Goal: Manage account settings

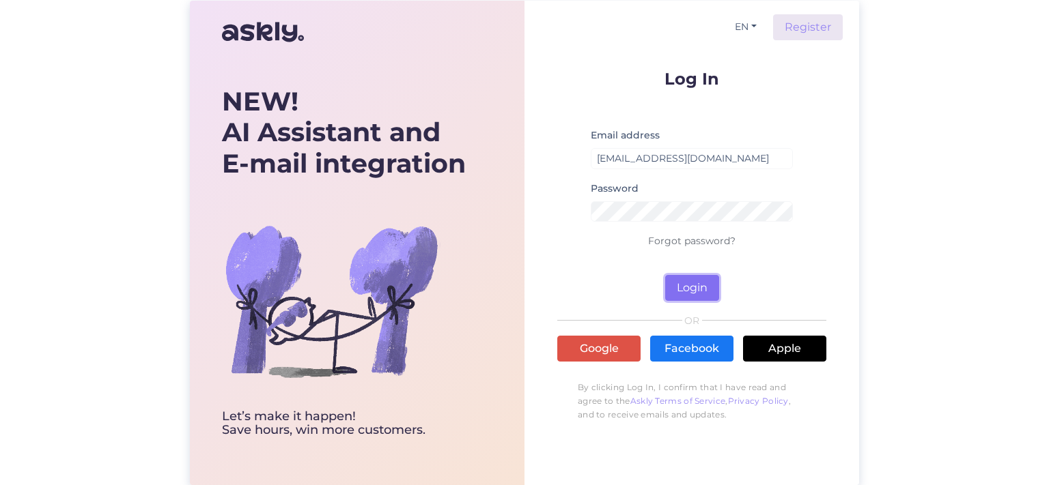
click at [696, 287] on button "Login" at bounding box center [692, 288] width 54 height 26
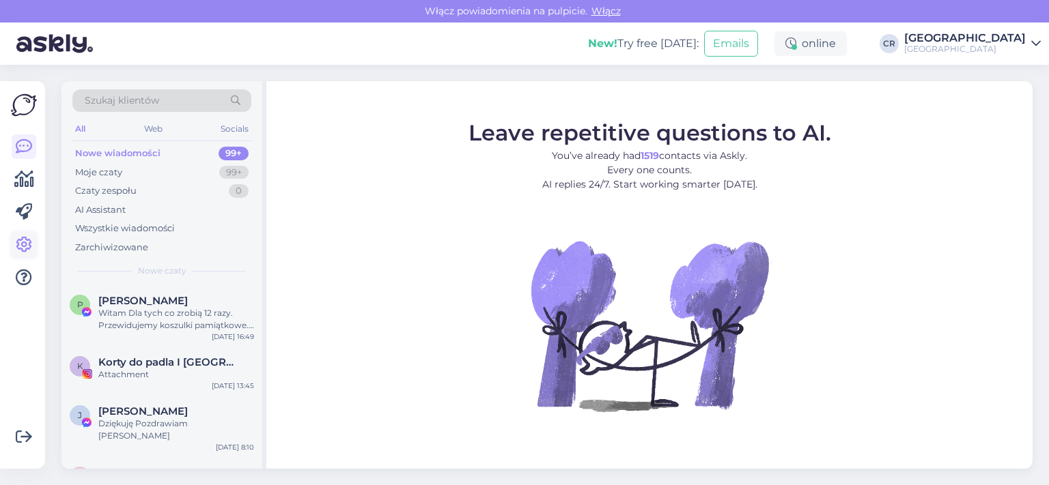
click at [22, 238] on icon at bounding box center [24, 245] width 16 height 16
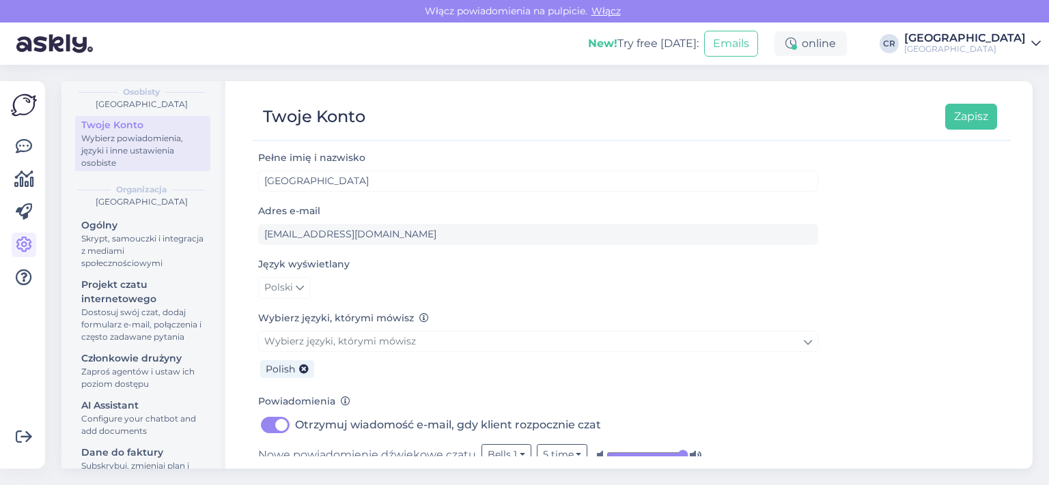
scroll to position [115, 0]
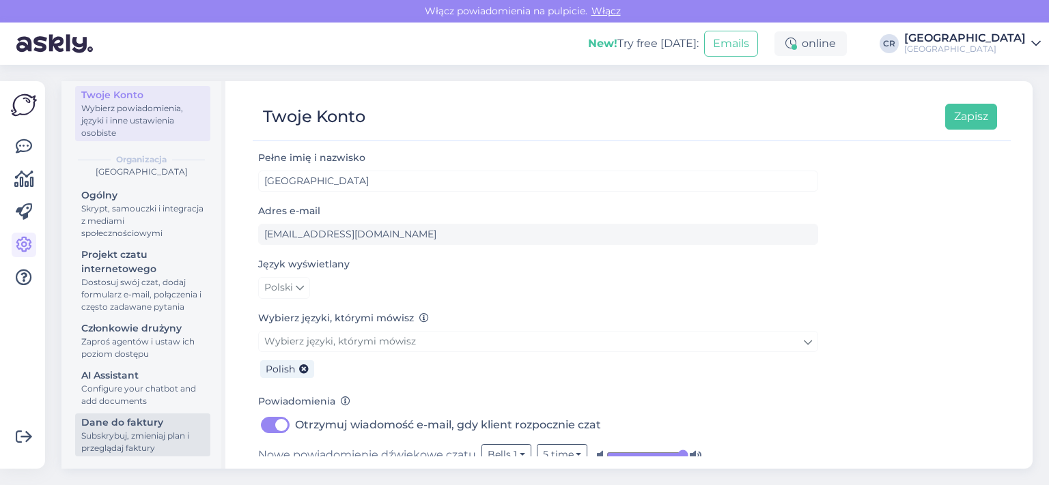
click at [150, 426] on div "Dane do faktury" at bounding box center [142, 423] width 123 height 14
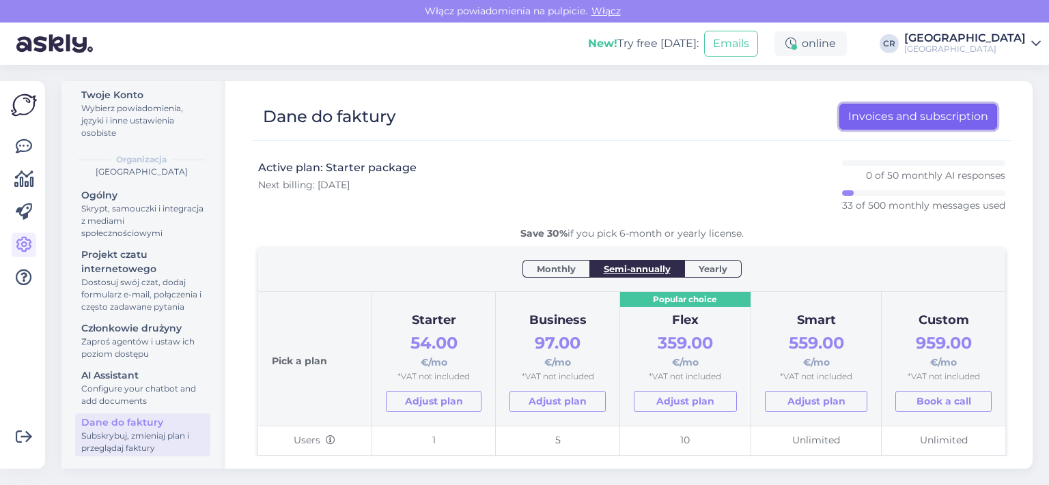
click at [868, 119] on link "Invoices and subscription" at bounding box center [918, 117] width 158 height 26
